Goal: Task Accomplishment & Management: Manage account settings

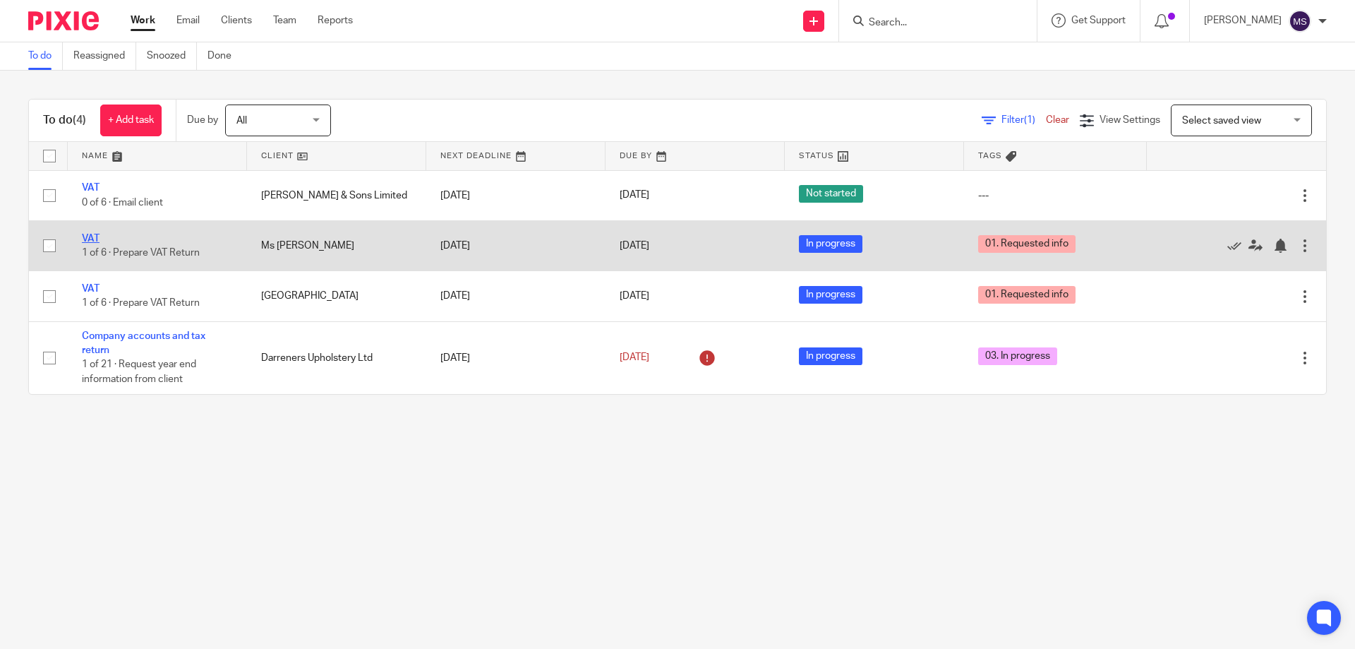
click at [92, 237] on link "VAT" at bounding box center [91, 239] width 18 height 10
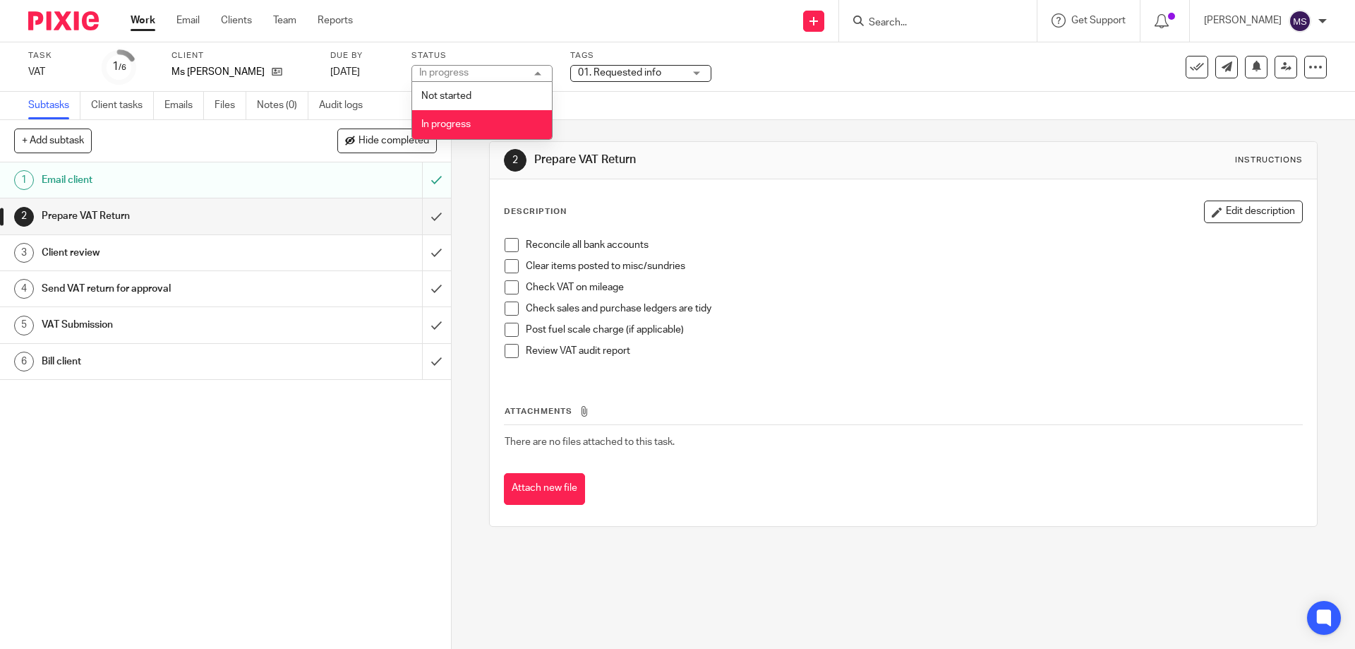
click at [627, 70] on span "01. Requested info" at bounding box center [619, 73] width 83 height 10
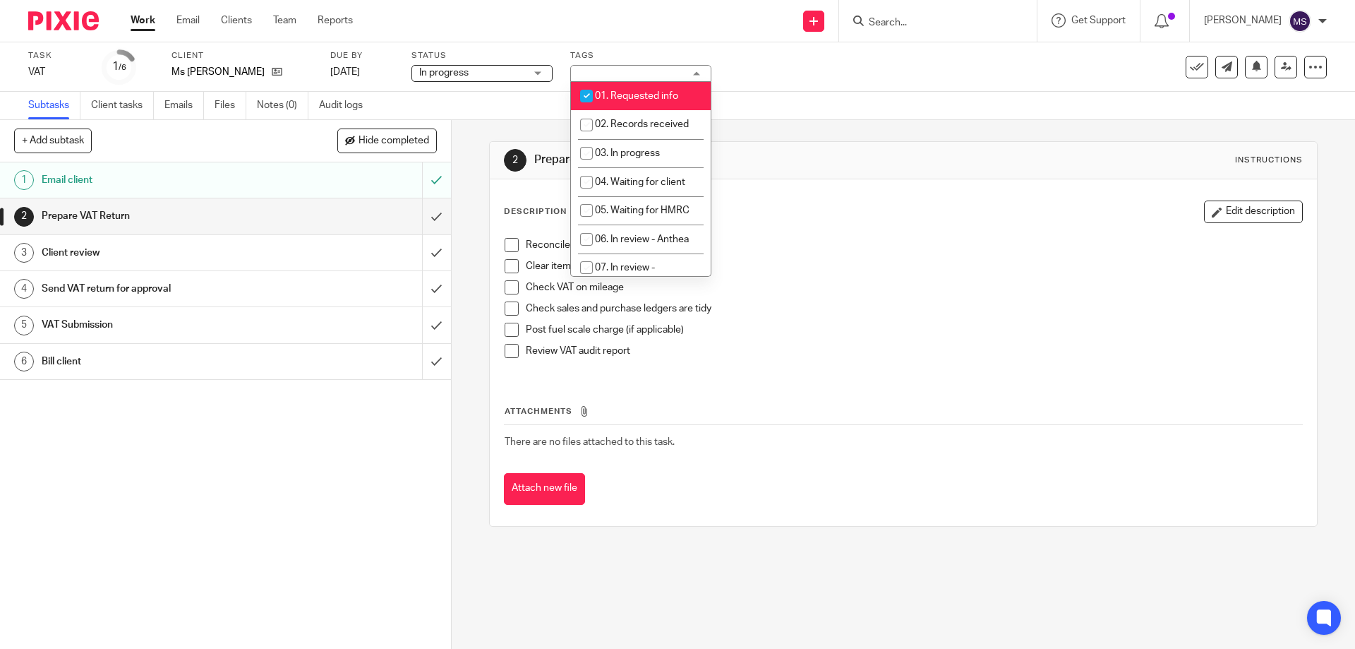
click at [628, 100] on span "01. Requested info" at bounding box center [636, 96] width 83 height 10
checkbox input "false"
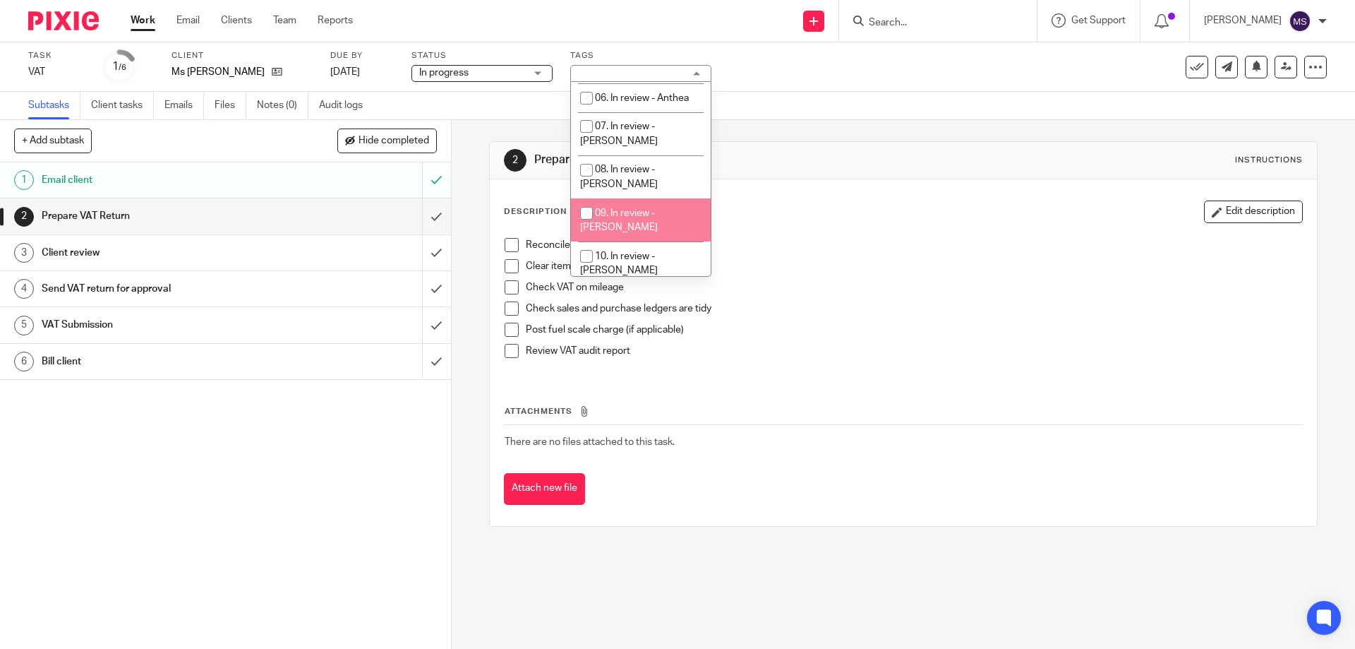
click at [633, 208] on span "09. In review - [PERSON_NAME]" at bounding box center [619, 220] width 78 height 25
checkbox input "true"
click at [833, 137] on div "2 Prepare VAT Return Instructions Description Edit description Reconcile all ba…" at bounding box center [903, 334] width 828 height 428
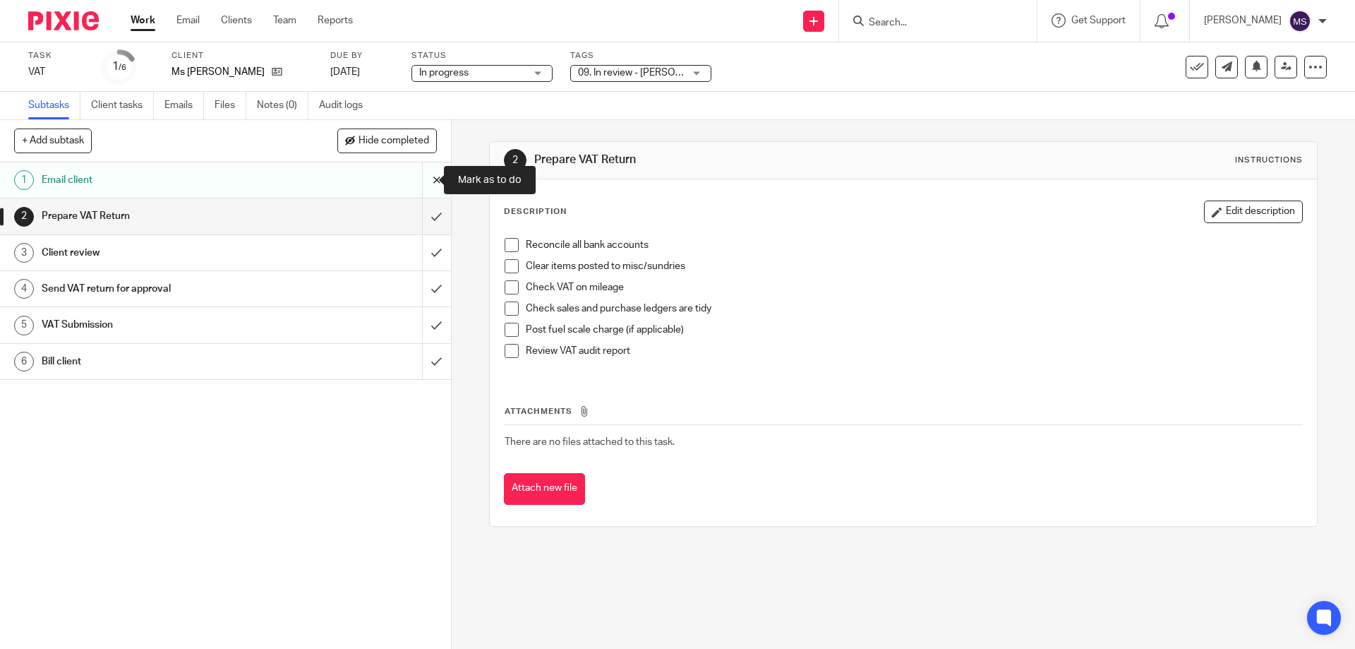
click at [421, 182] on input "submit" at bounding box center [225, 179] width 451 height 35
click at [423, 212] on input "submit" at bounding box center [225, 215] width 451 height 35
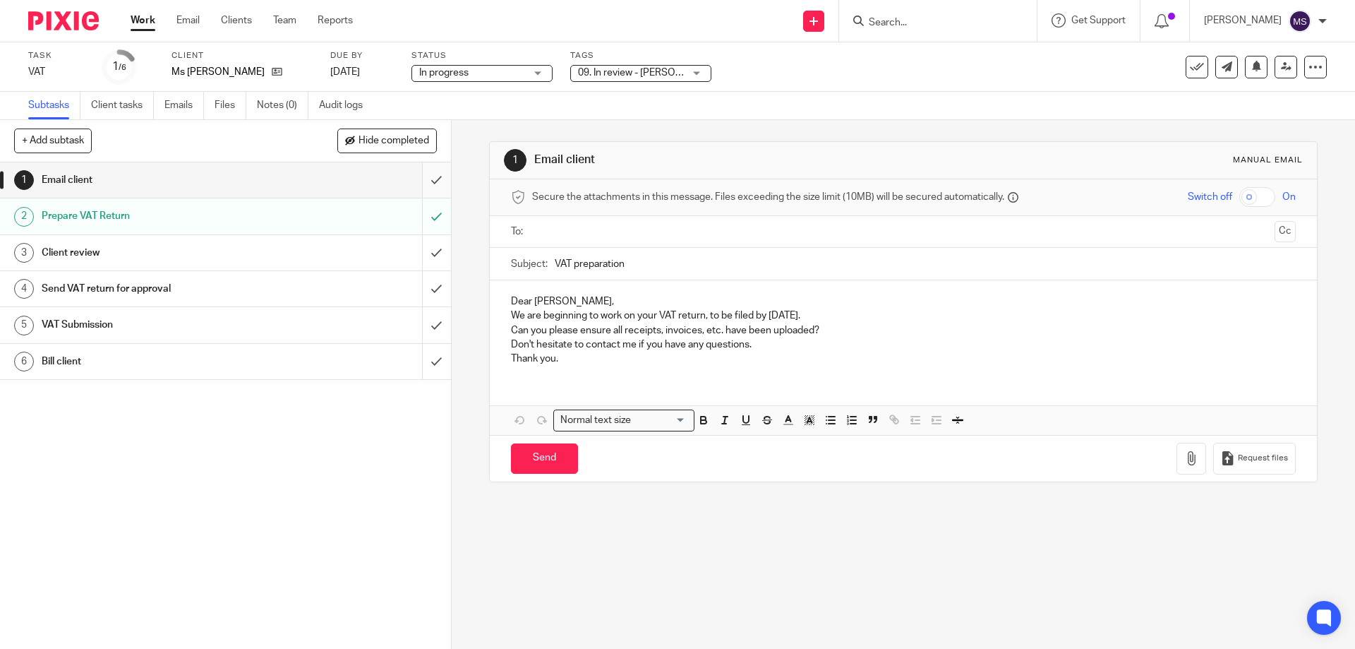
click at [431, 181] on input "submit" at bounding box center [225, 179] width 451 height 35
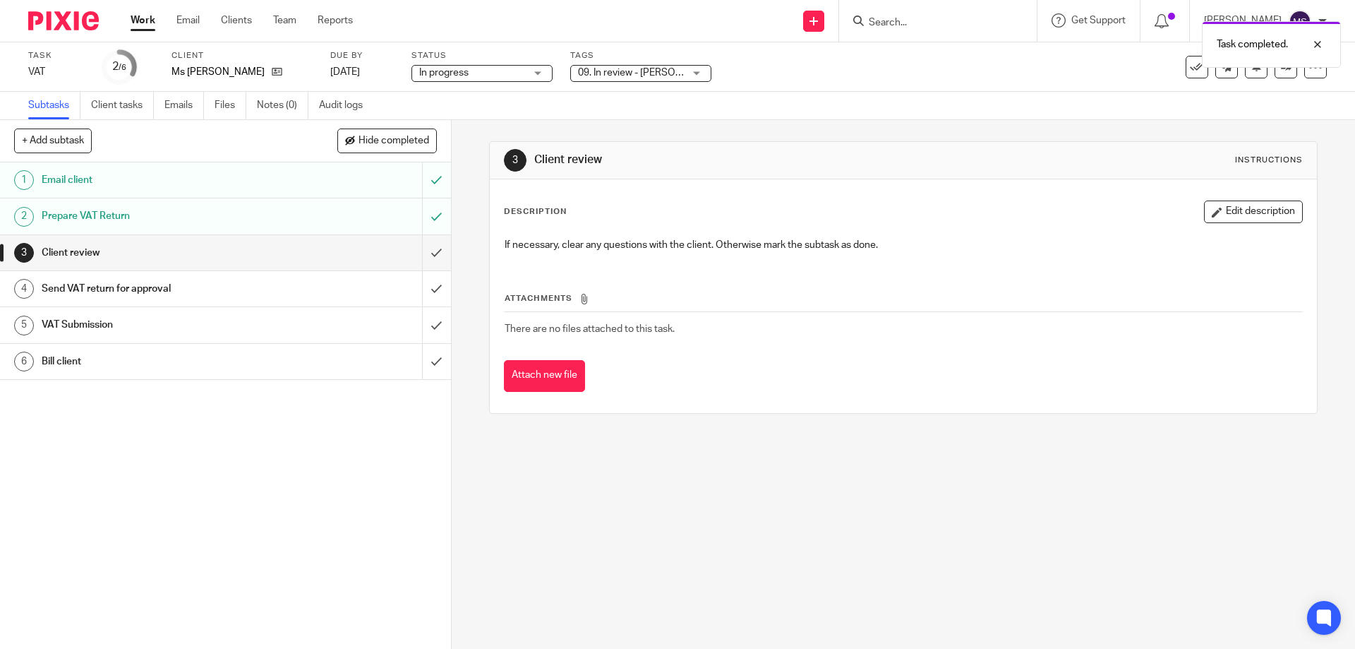
click at [1273, 80] on div "Task VAT Save VAT 2 /6 Client Ms C Newns Due by 3 Nov 2025 Status In progress I…" at bounding box center [677, 67] width 1299 height 34
click at [1275, 76] on link at bounding box center [1286, 67] width 23 height 23
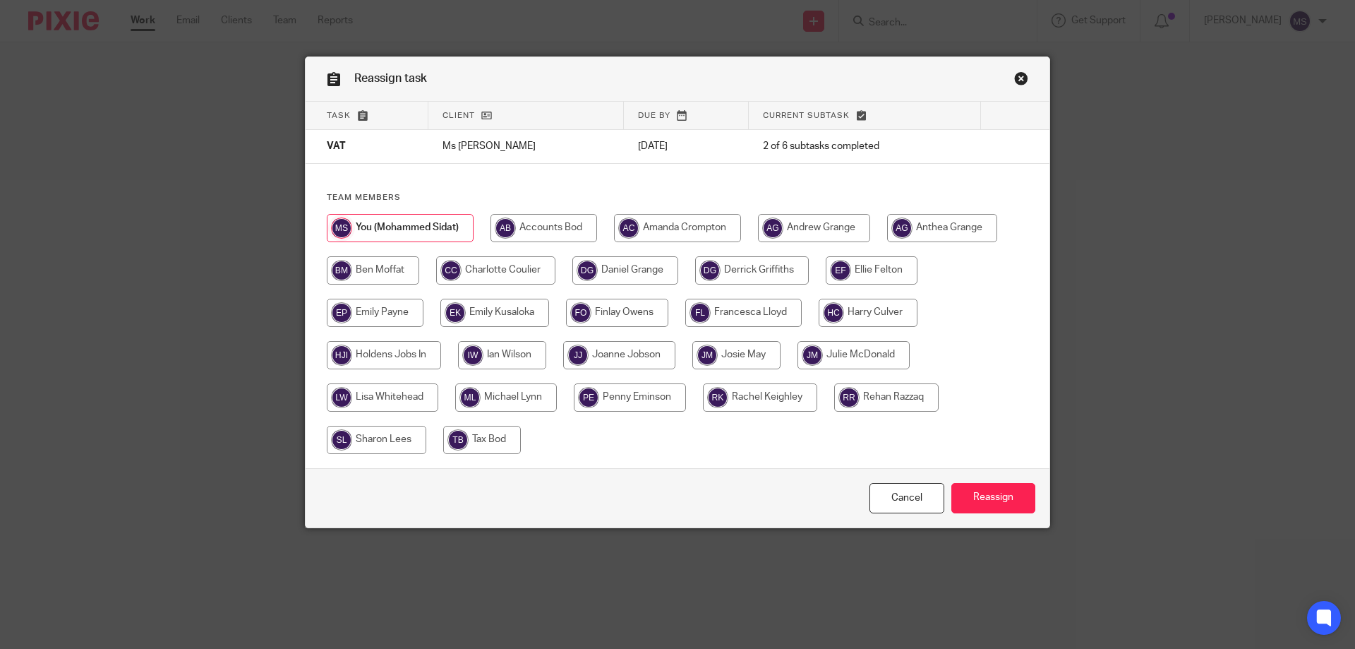
click at [666, 231] on input "radio" at bounding box center [677, 228] width 127 height 28
radio input "true"
click at [989, 512] on input "Reassign" at bounding box center [993, 498] width 84 height 30
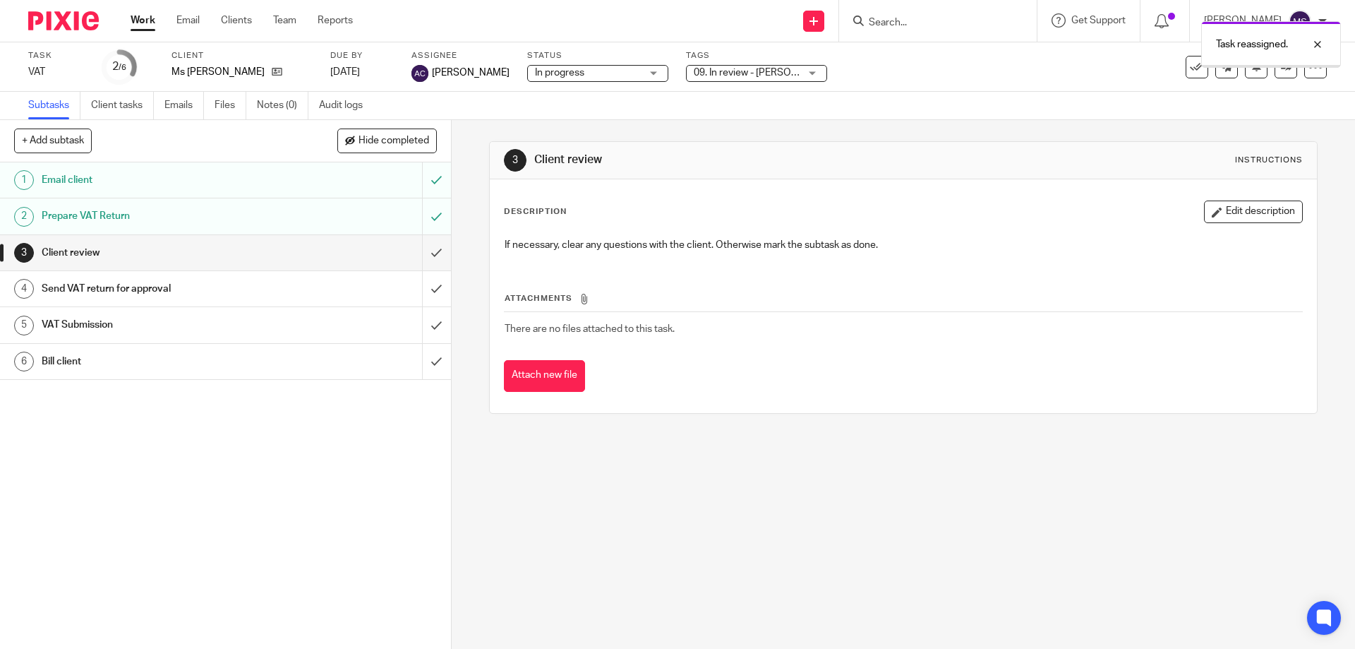
click at [134, 22] on link "Work" at bounding box center [143, 20] width 25 height 14
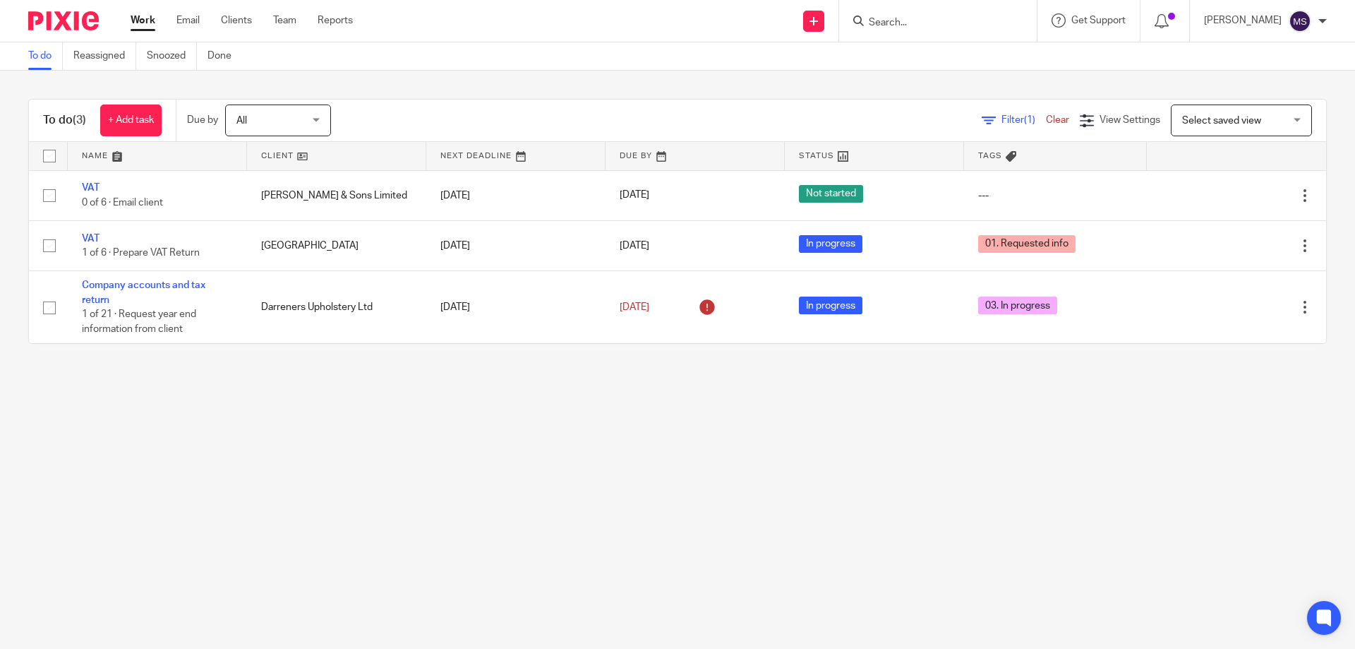
click at [899, 26] on input "Search" at bounding box center [930, 23] width 127 height 13
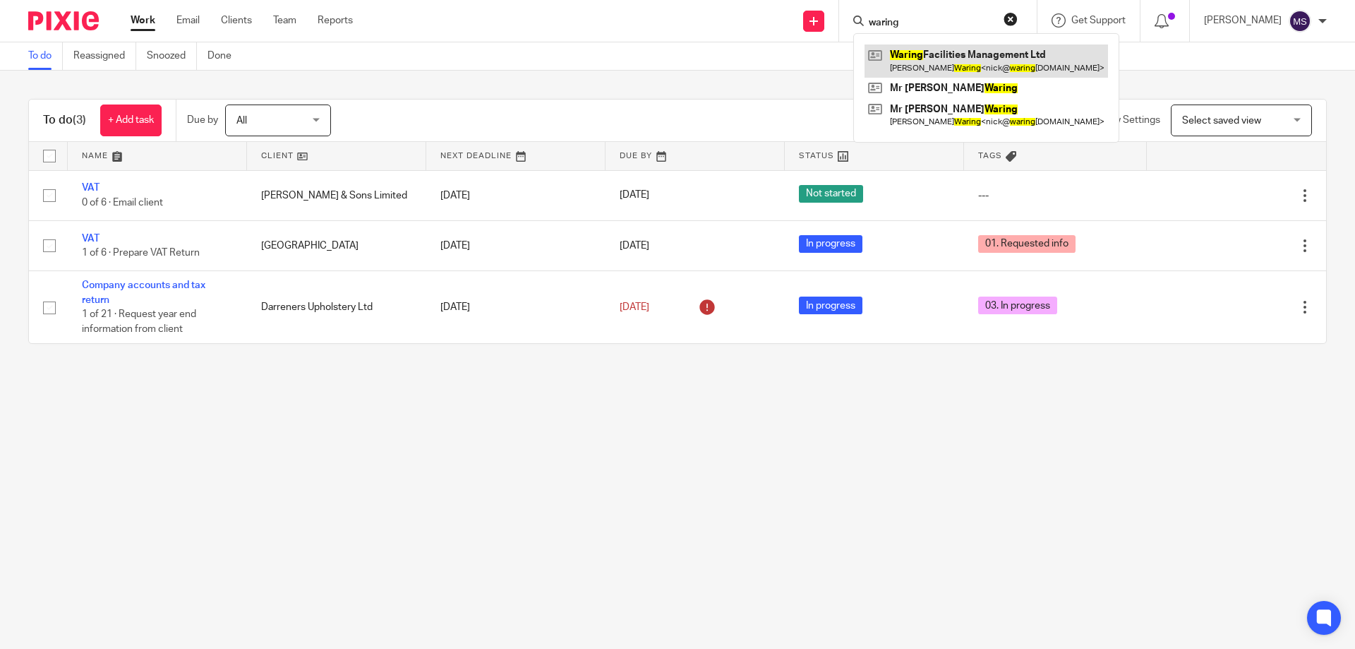
type input "waring"
click at [956, 66] on link at bounding box center [987, 60] width 244 height 32
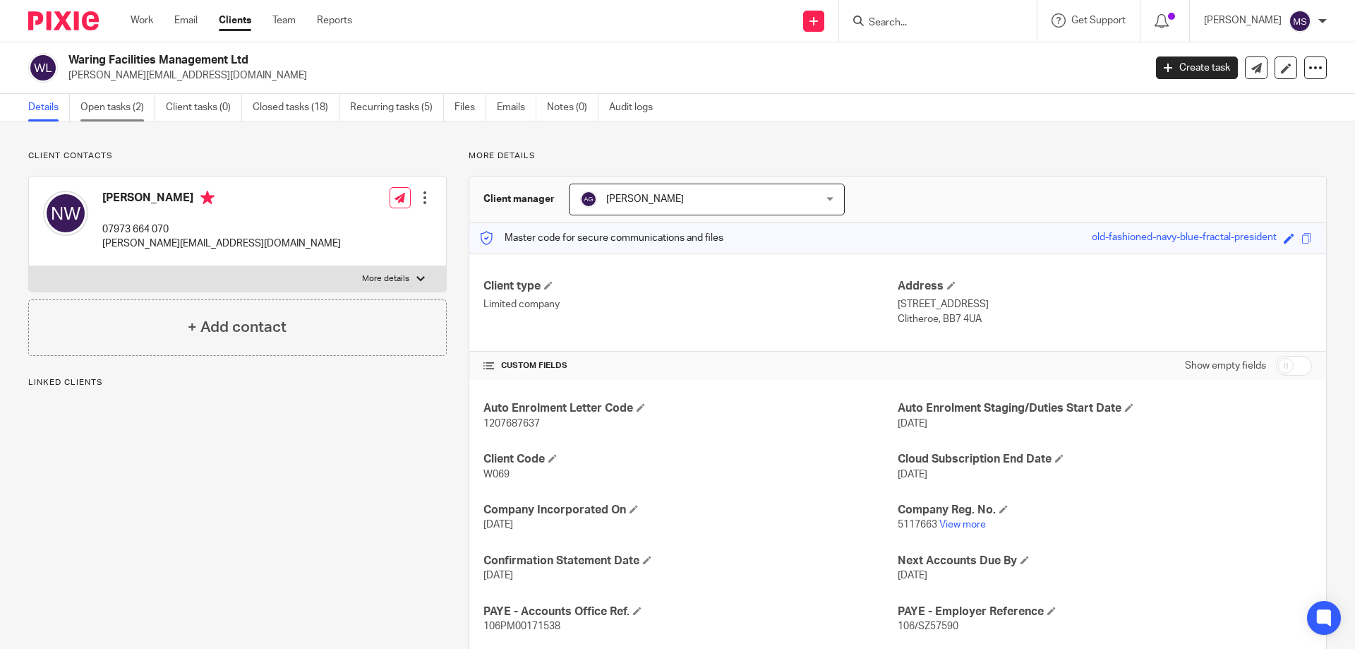
click at [98, 107] on link "Open tasks (2)" at bounding box center [117, 108] width 75 height 28
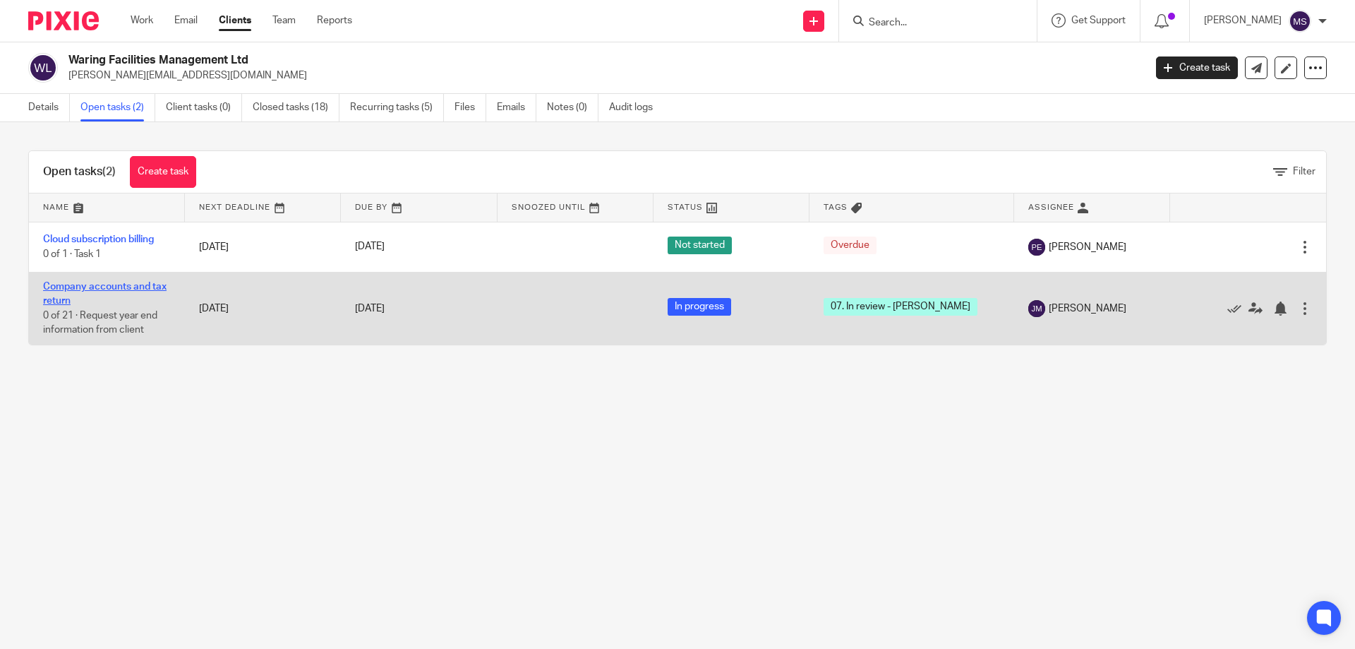
click at [155, 286] on link "Company accounts and tax return" at bounding box center [105, 294] width 124 height 24
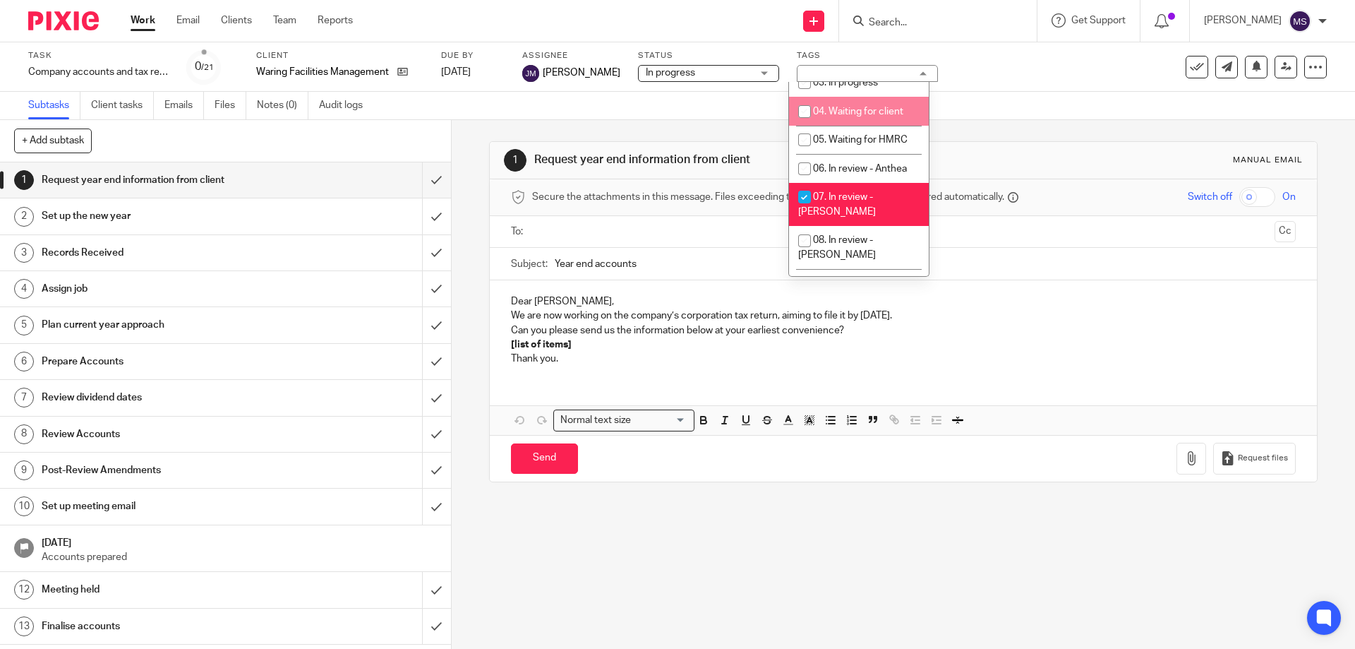
scroll to position [141, 0]
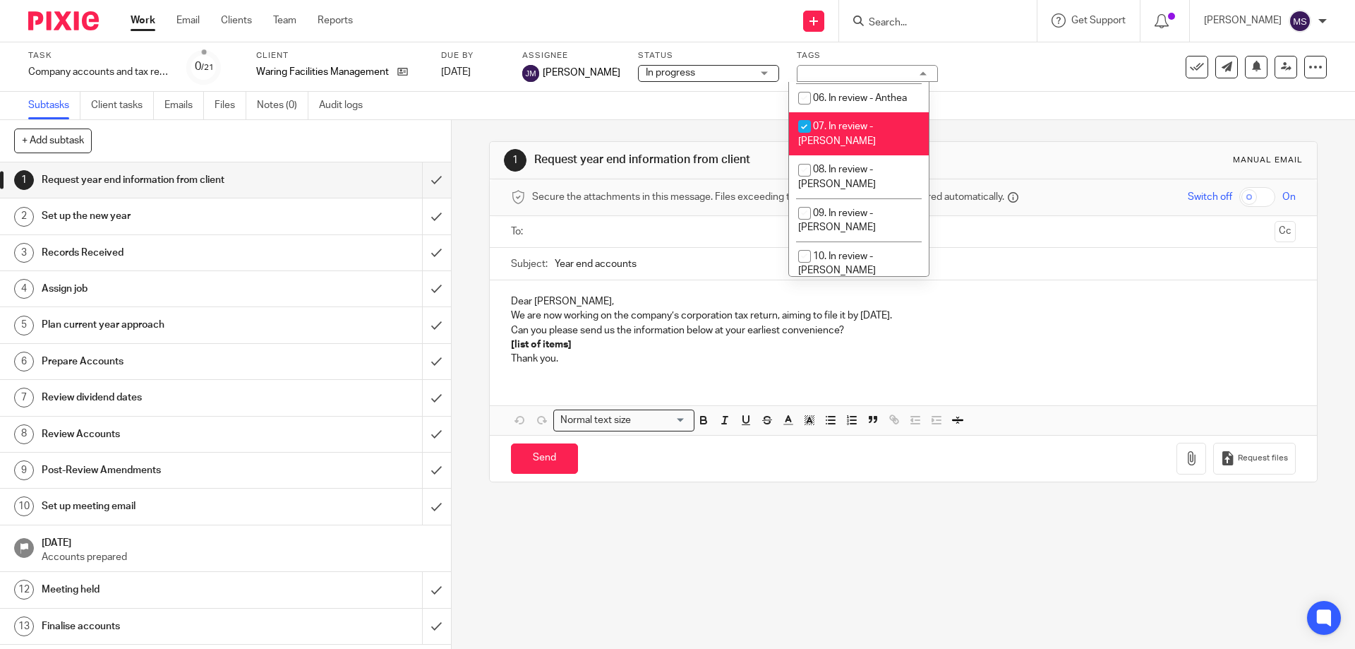
click at [831, 124] on span "07. In review - [PERSON_NAME]" at bounding box center [837, 133] width 78 height 25
checkbox input "false"
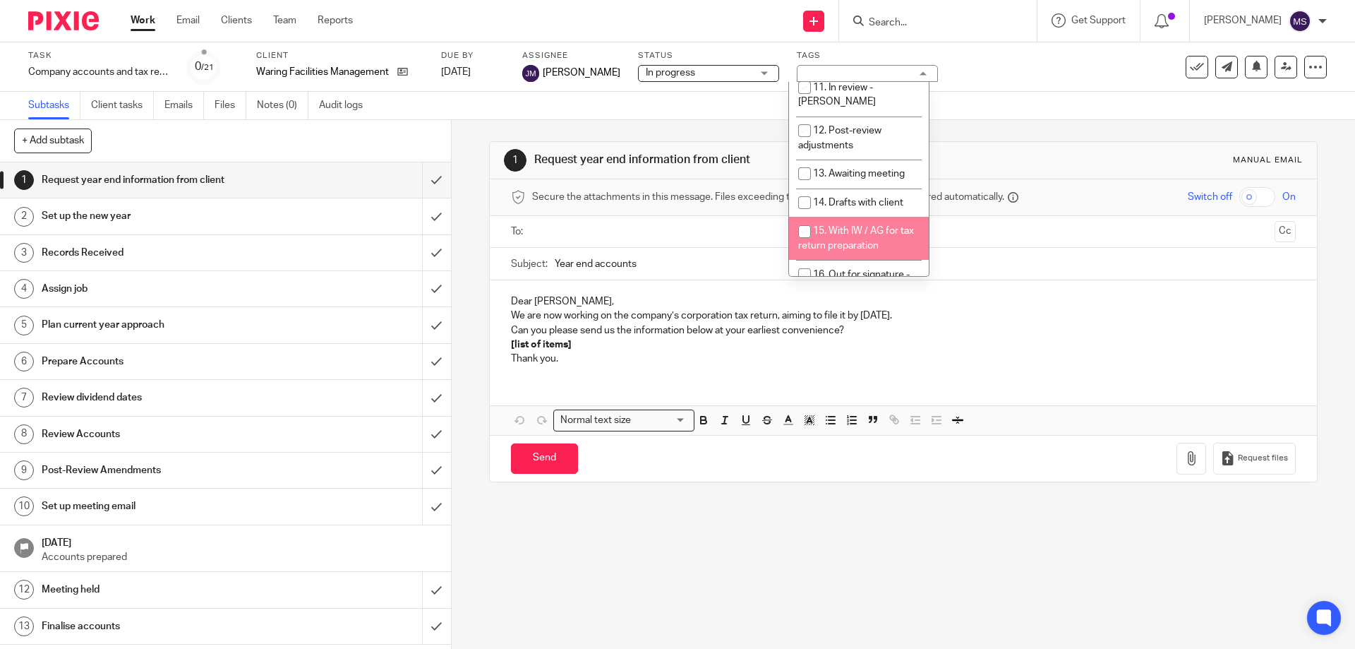
scroll to position [282, 0]
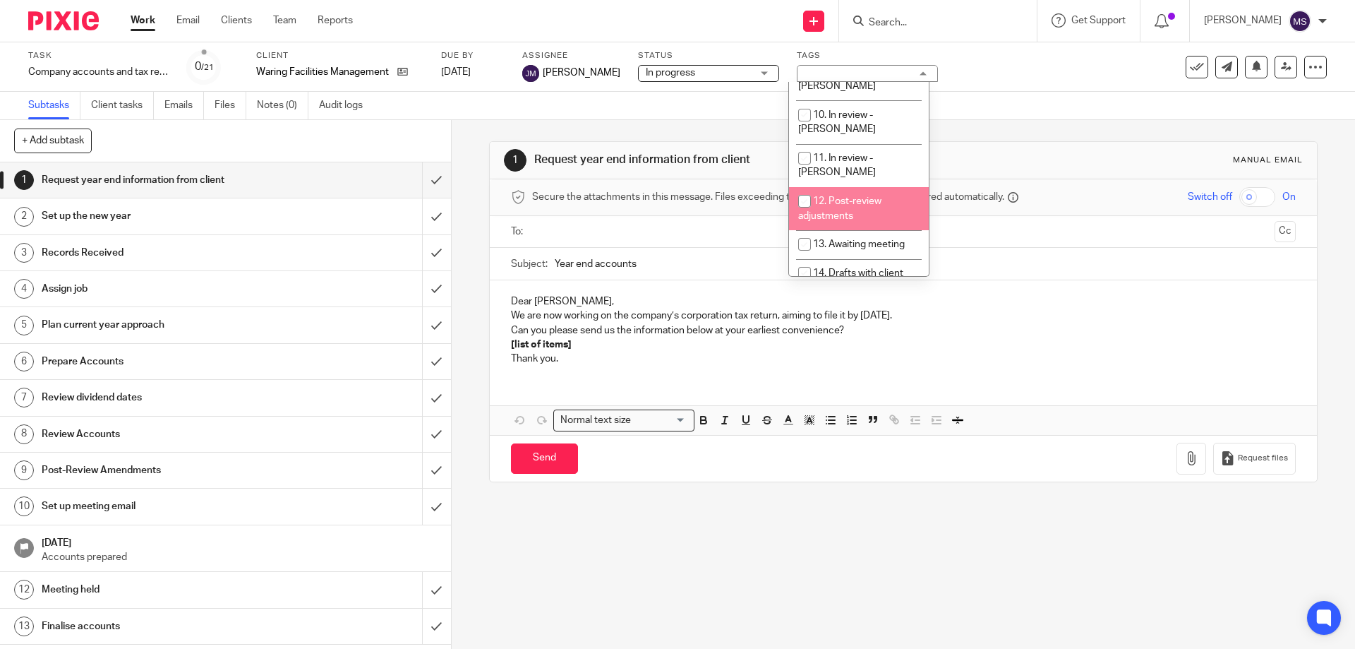
click at [858, 187] on li "12. Post-review adjustments" at bounding box center [859, 208] width 140 height 43
checkbox input "true"
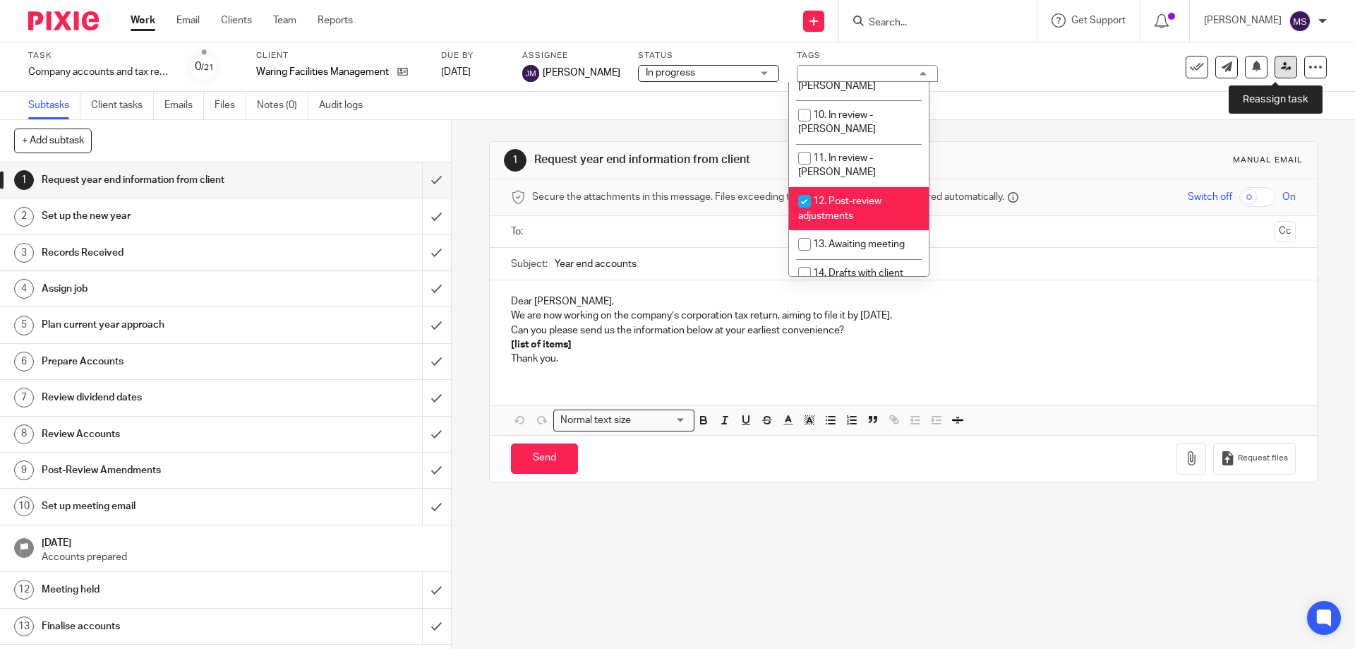
click at [1275, 70] on link at bounding box center [1286, 67] width 23 height 23
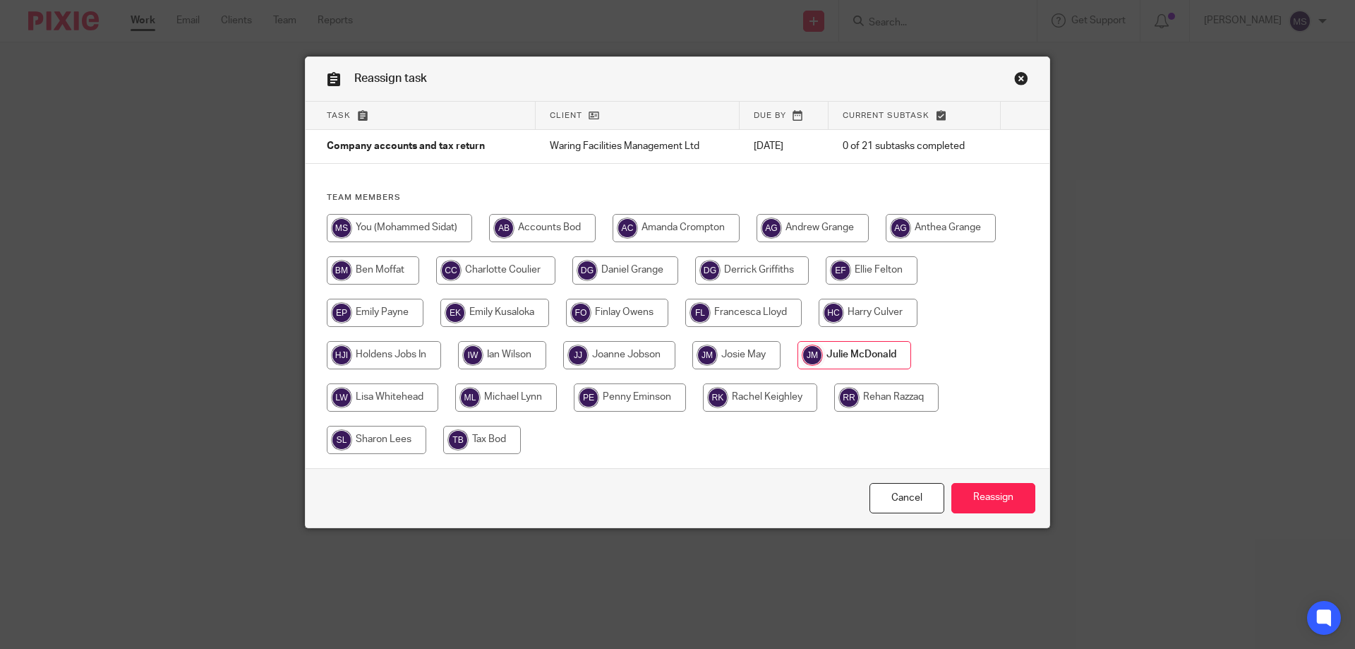
click at [404, 217] on input "radio" at bounding box center [399, 228] width 145 height 28
radio input "true"
click at [982, 485] on input "Reassign" at bounding box center [993, 498] width 84 height 30
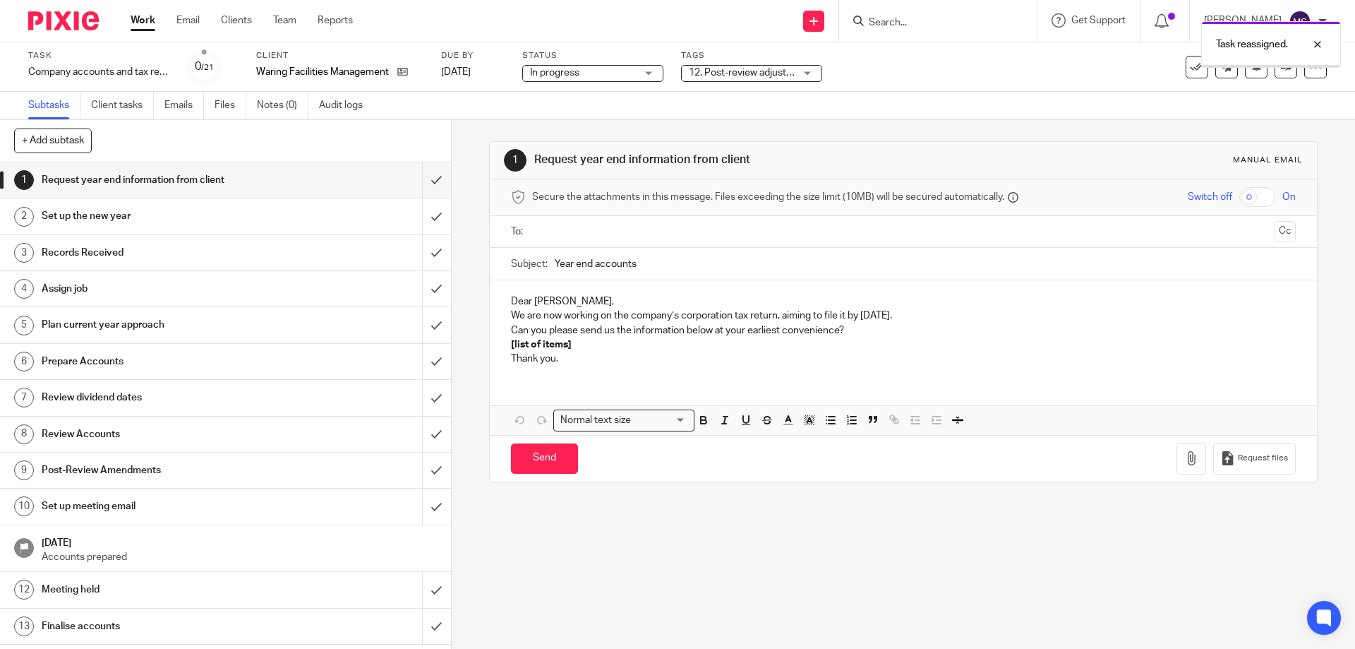
click at [898, 24] on div "Task reassigned." at bounding box center [1009, 41] width 663 height 54
click at [875, 24] on input "Search" at bounding box center [930, 23] width 127 height 13
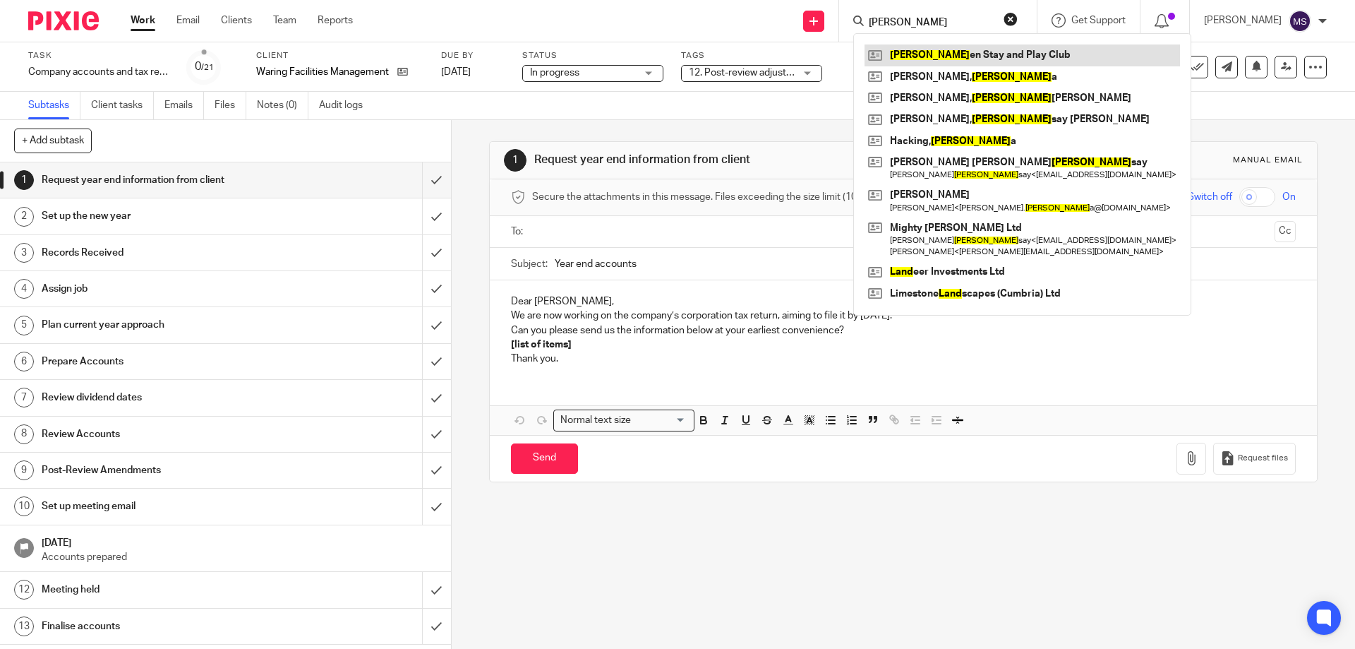
type input "lind"
click at [948, 54] on link at bounding box center [1023, 54] width 316 height 21
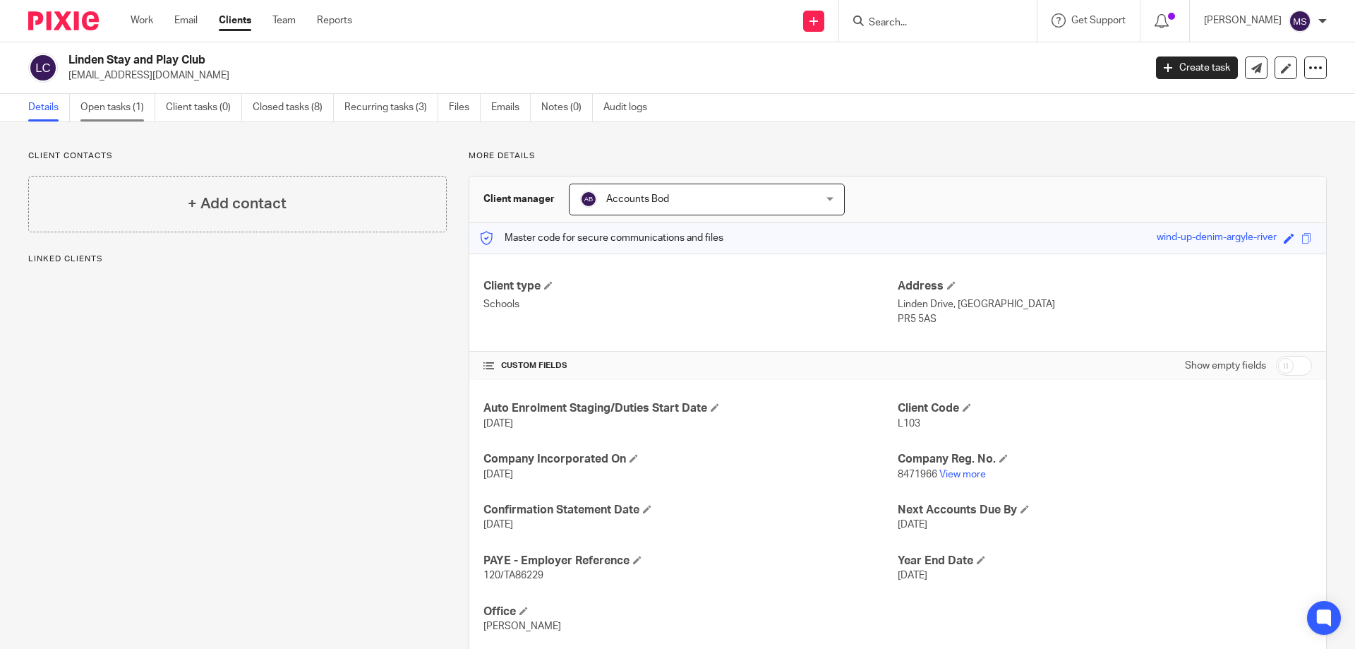
click at [124, 107] on link "Open tasks (1)" at bounding box center [117, 108] width 75 height 28
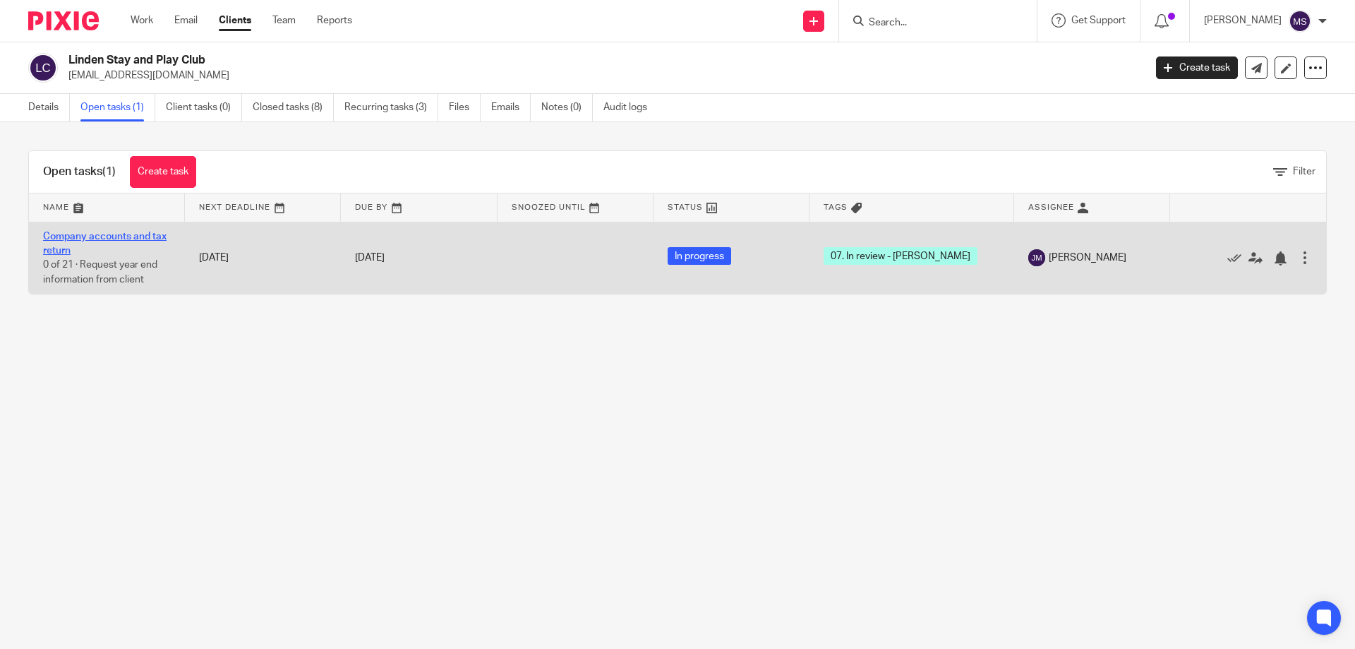
click at [112, 237] on link "Company accounts and tax return" at bounding box center [105, 244] width 124 height 24
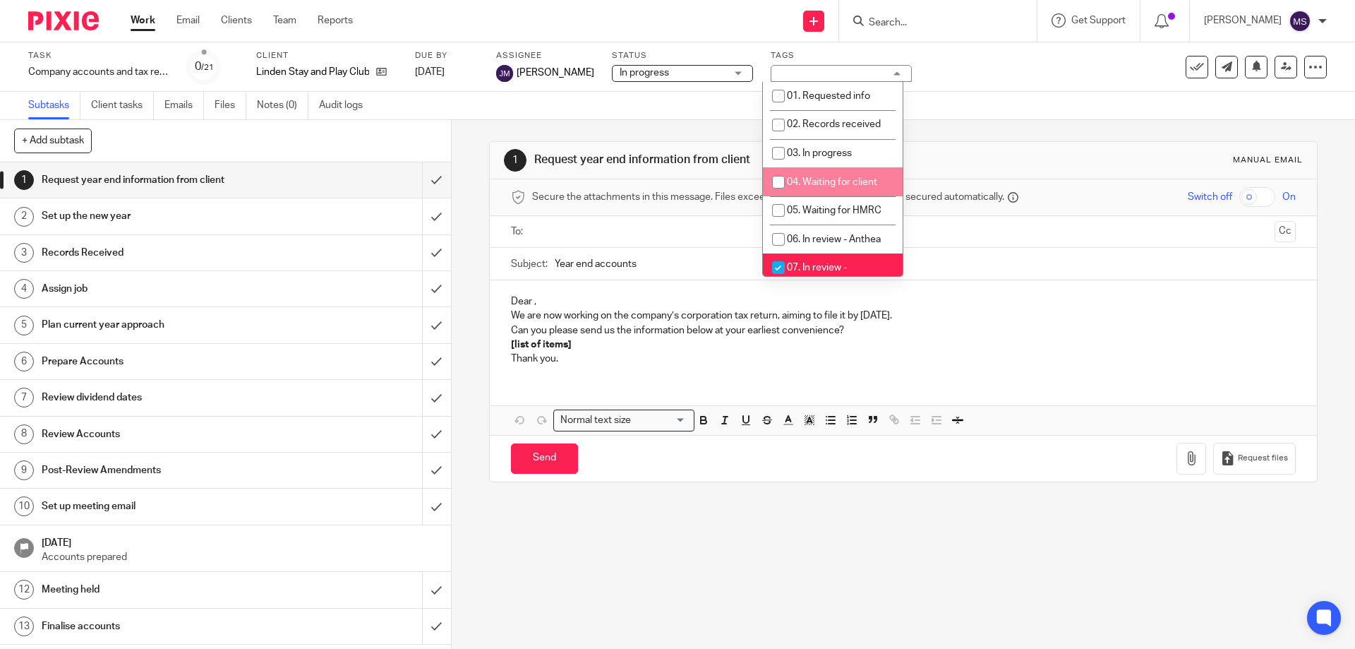
scroll to position [71, 0]
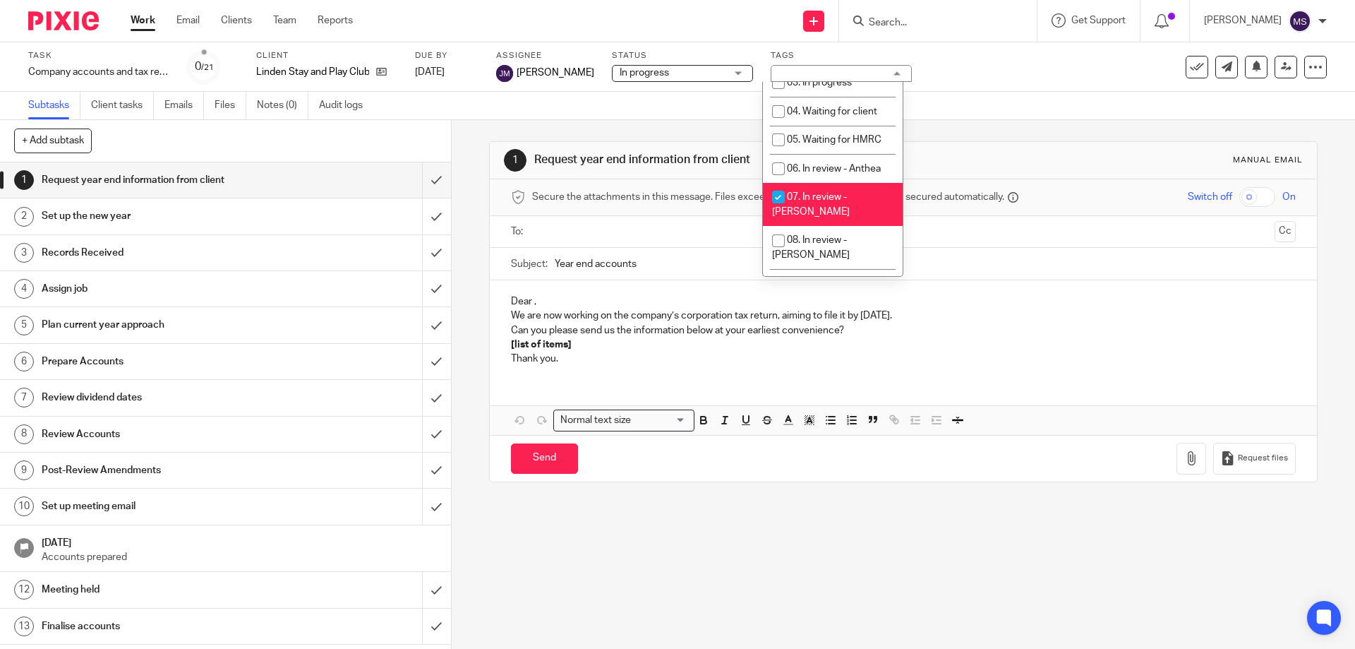
click at [807, 190] on li "07. In review - [PERSON_NAME]" at bounding box center [833, 204] width 140 height 43
checkbox input "false"
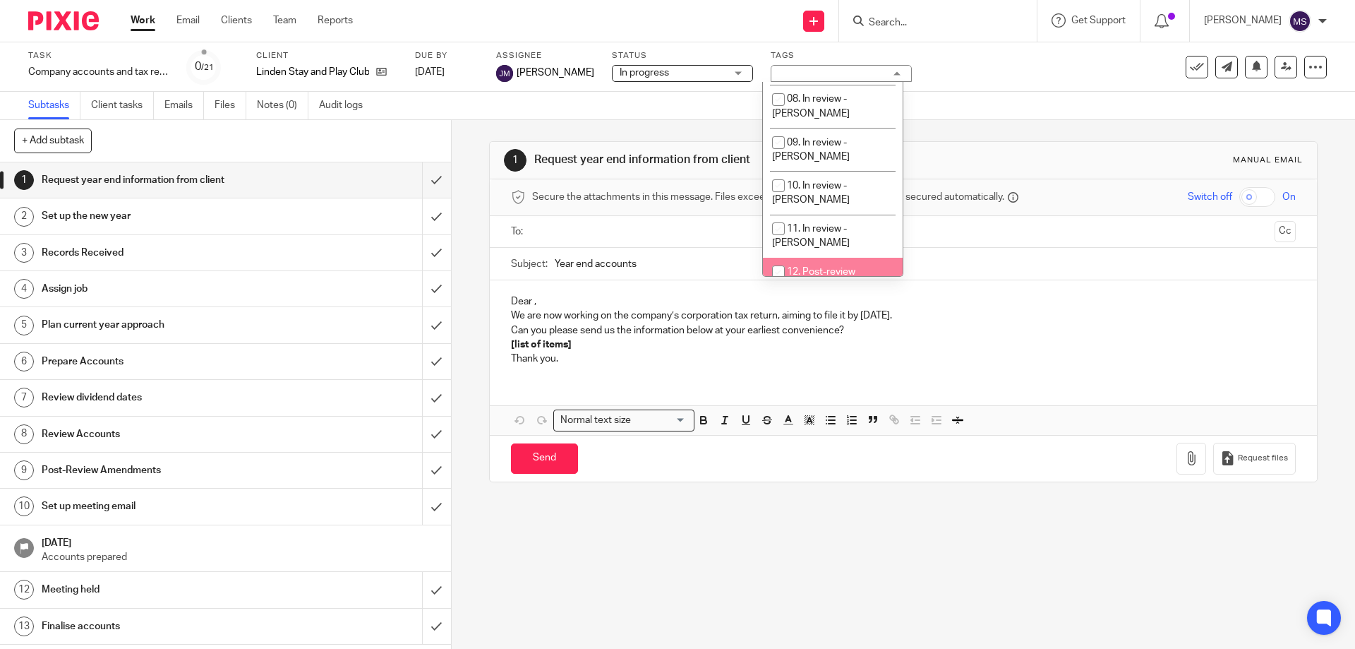
scroll to position [282, 0]
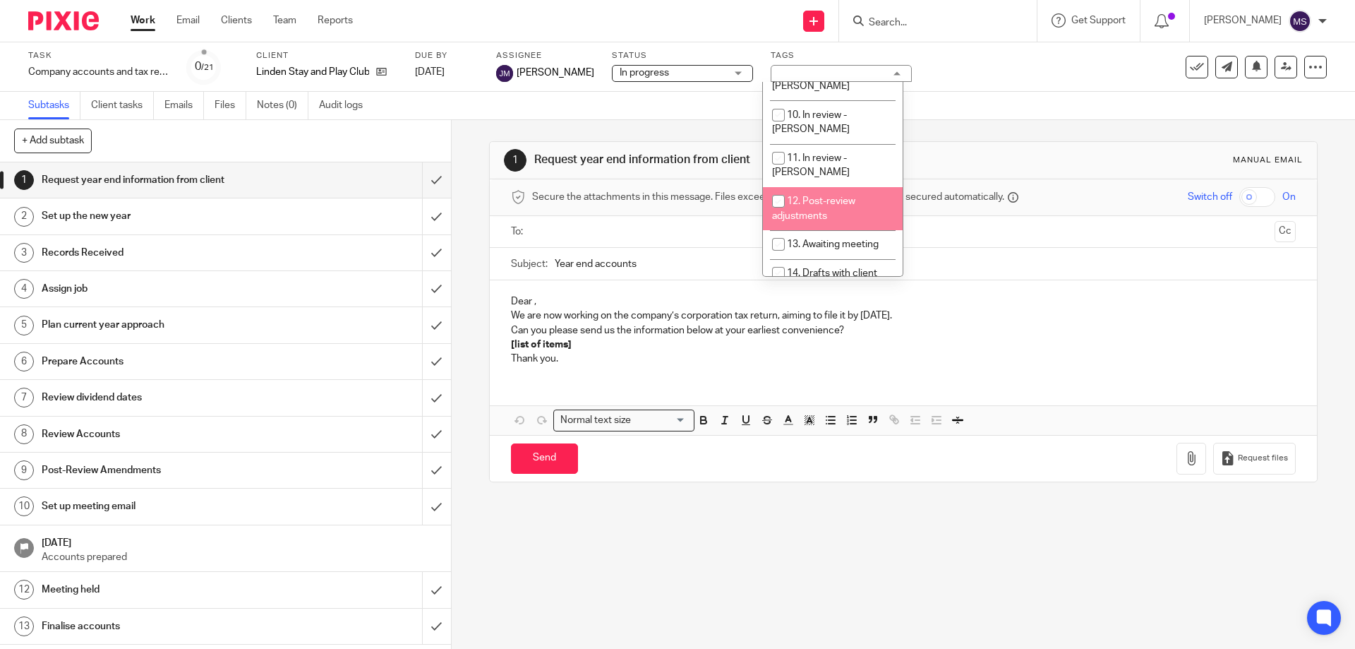
click at [816, 196] on span "12. Post-review adjustments" at bounding box center [813, 208] width 83 height 25
checkbox input "true"
click at [994, 112] on div "Subtasks Client tasks Emails Files Notes (0) Audit logs" at bounding box center [677, 106] width 1355 height 28
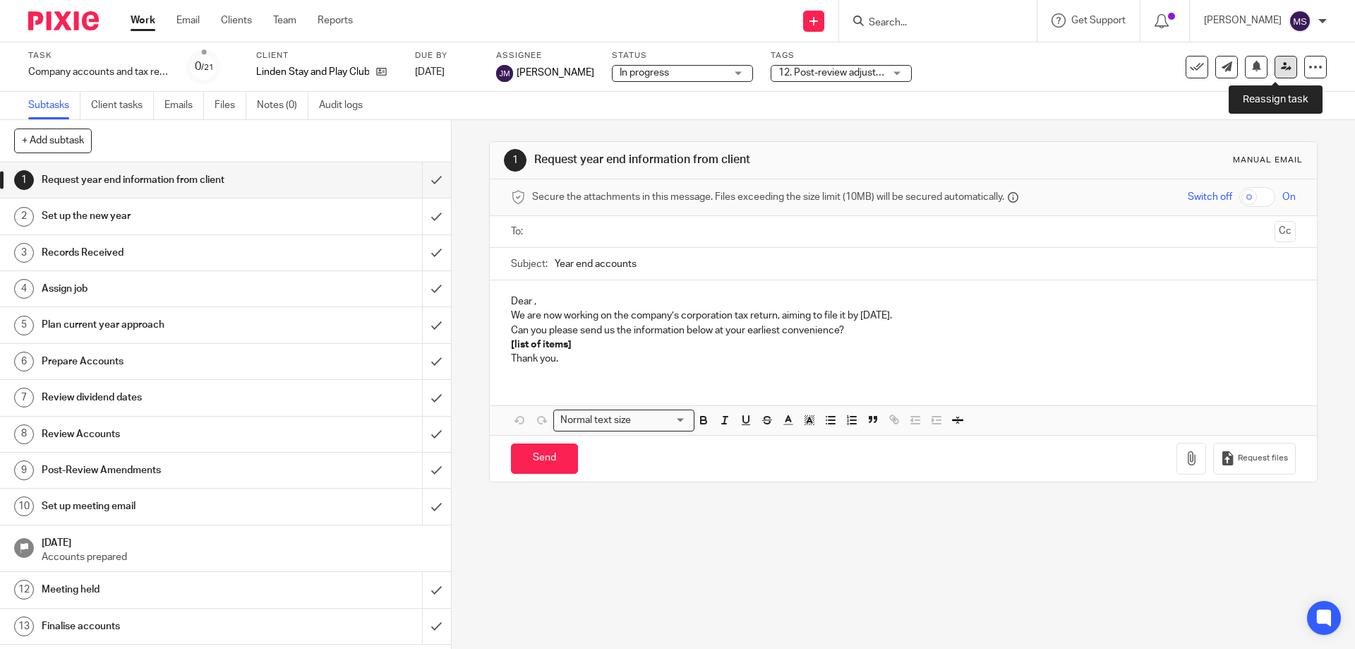
click at [1281, 69] on icon at bounding box center [1286, 66] width 11 height 11
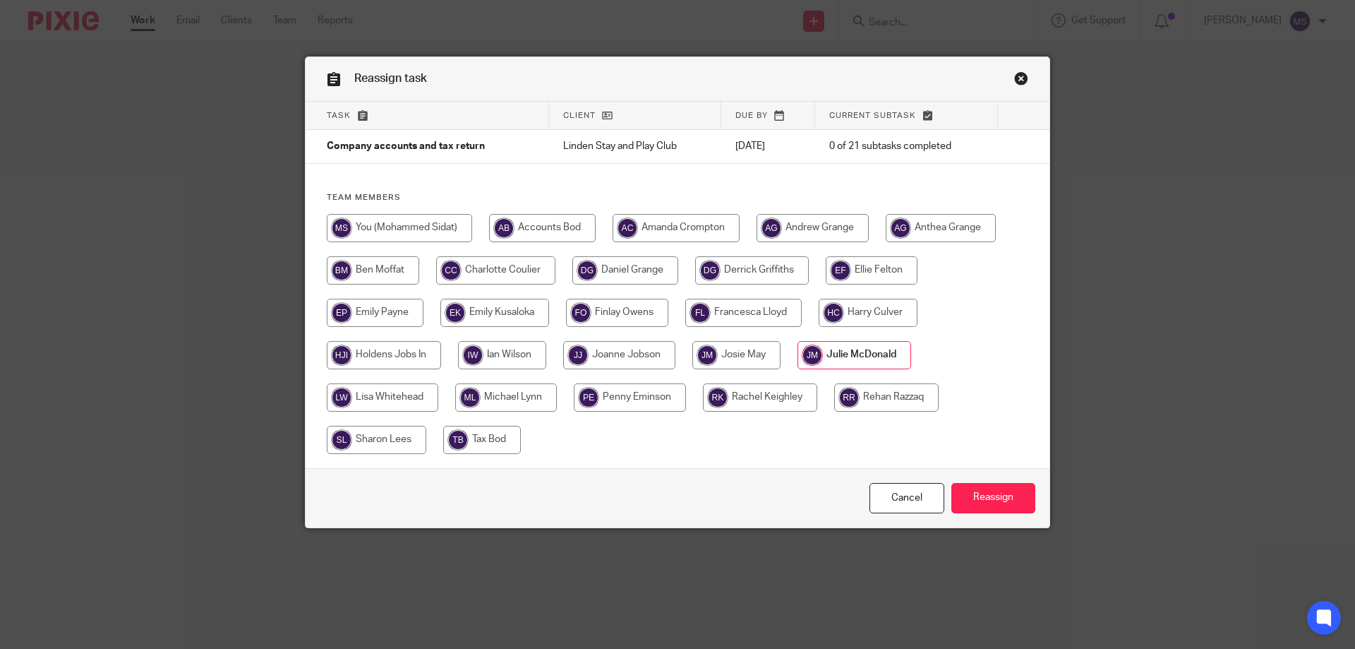
click at [447, 227] on input "radio" at bounding box center [399, 228] width 145 height 28
radio input "true"
click at [1018, 493] on input "Reassign" at bounding box center [993, 498] width 84 height 30
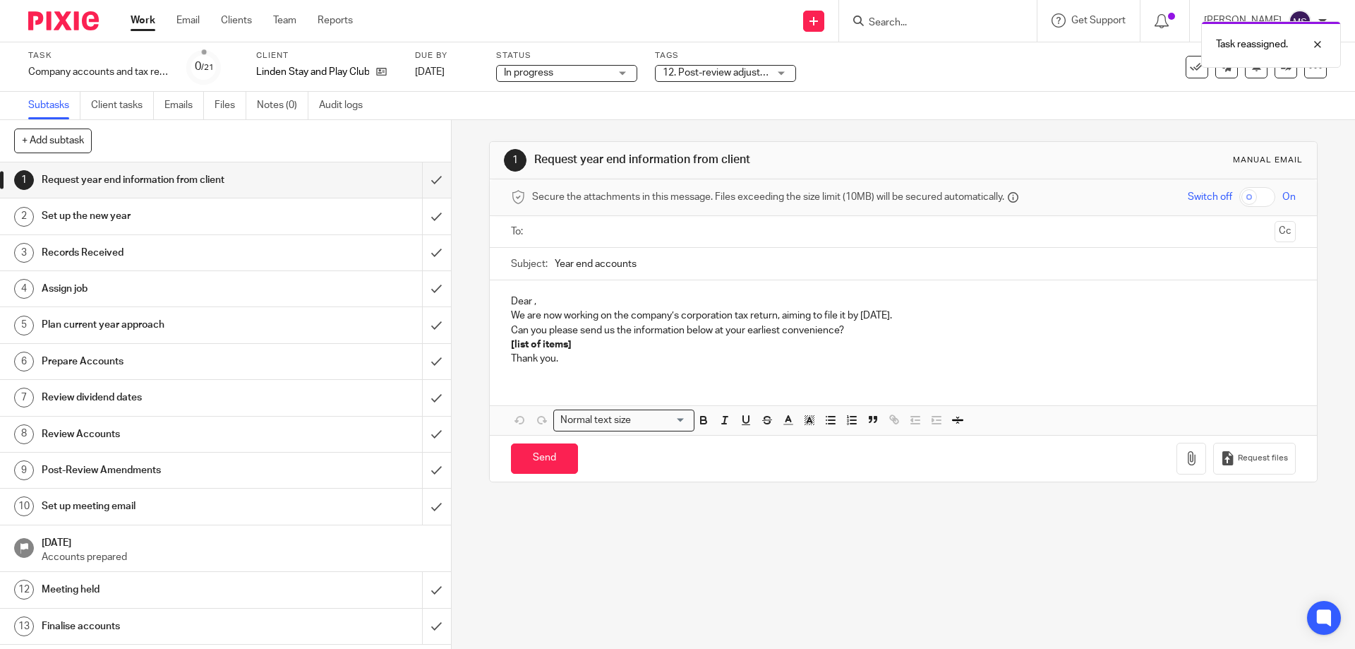
click at [145, 19] on link "Work" at bounding box center [143, 20] width 25 height 14
